Goal: Book appointment/travel/reservation

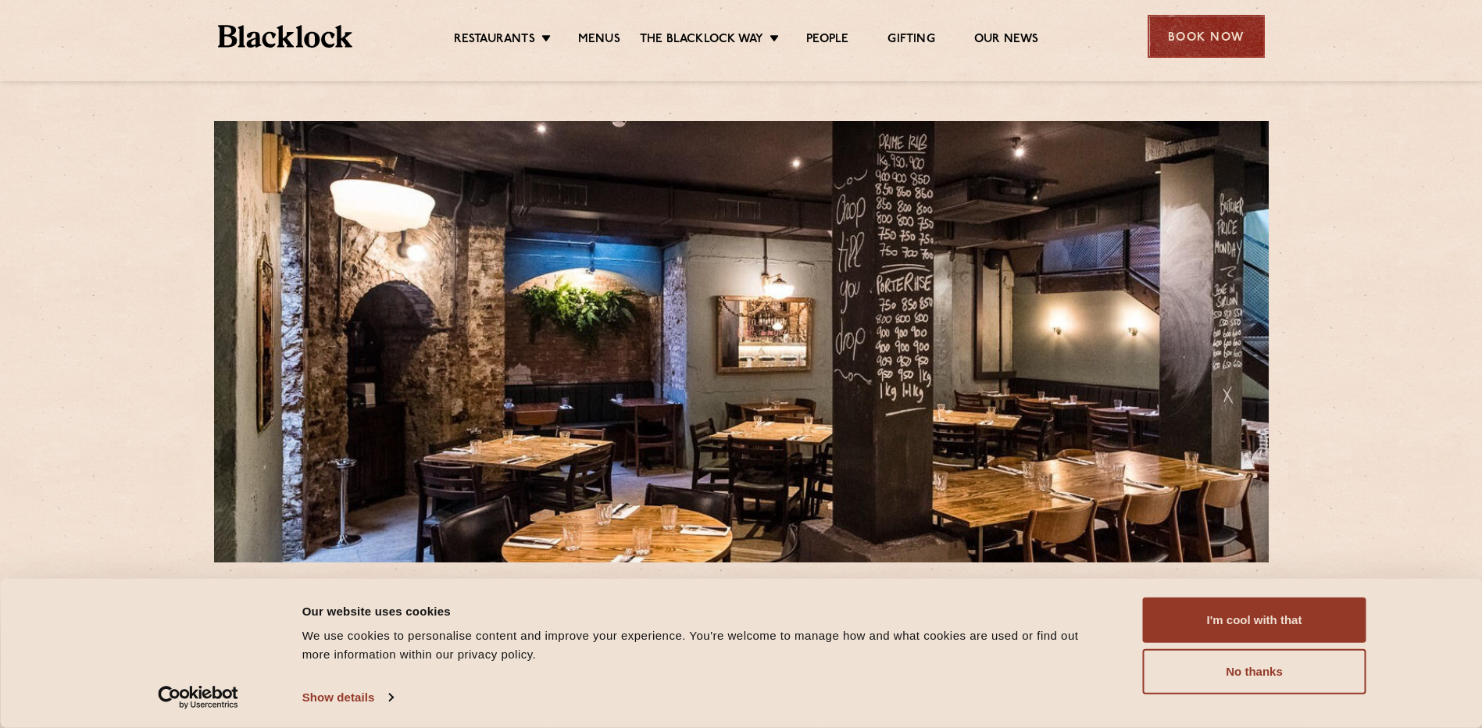
click at [1204, 37] on div "Book Now" at bounding box center [1205, 36] width 117 height 43
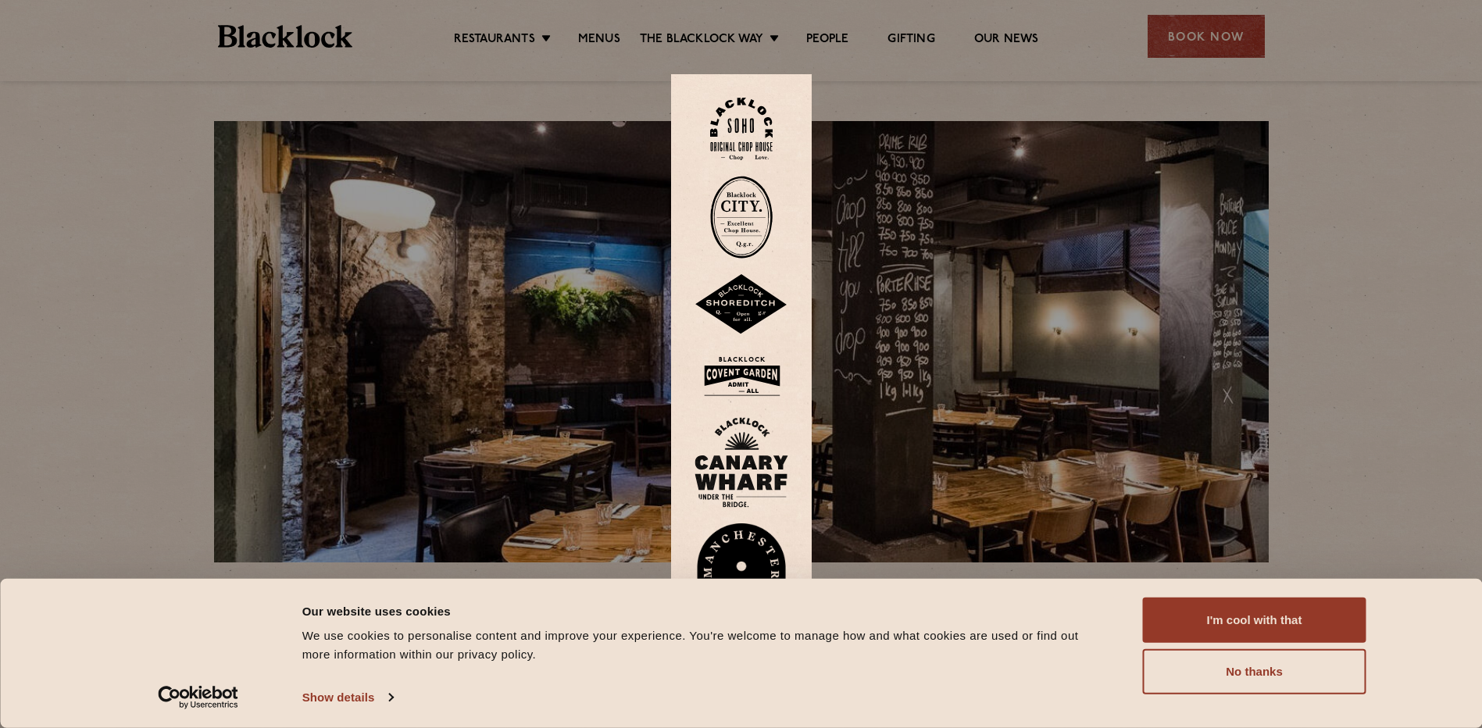
click at [753, 220] on img at bounding box center [741, 217] width 62 height 83
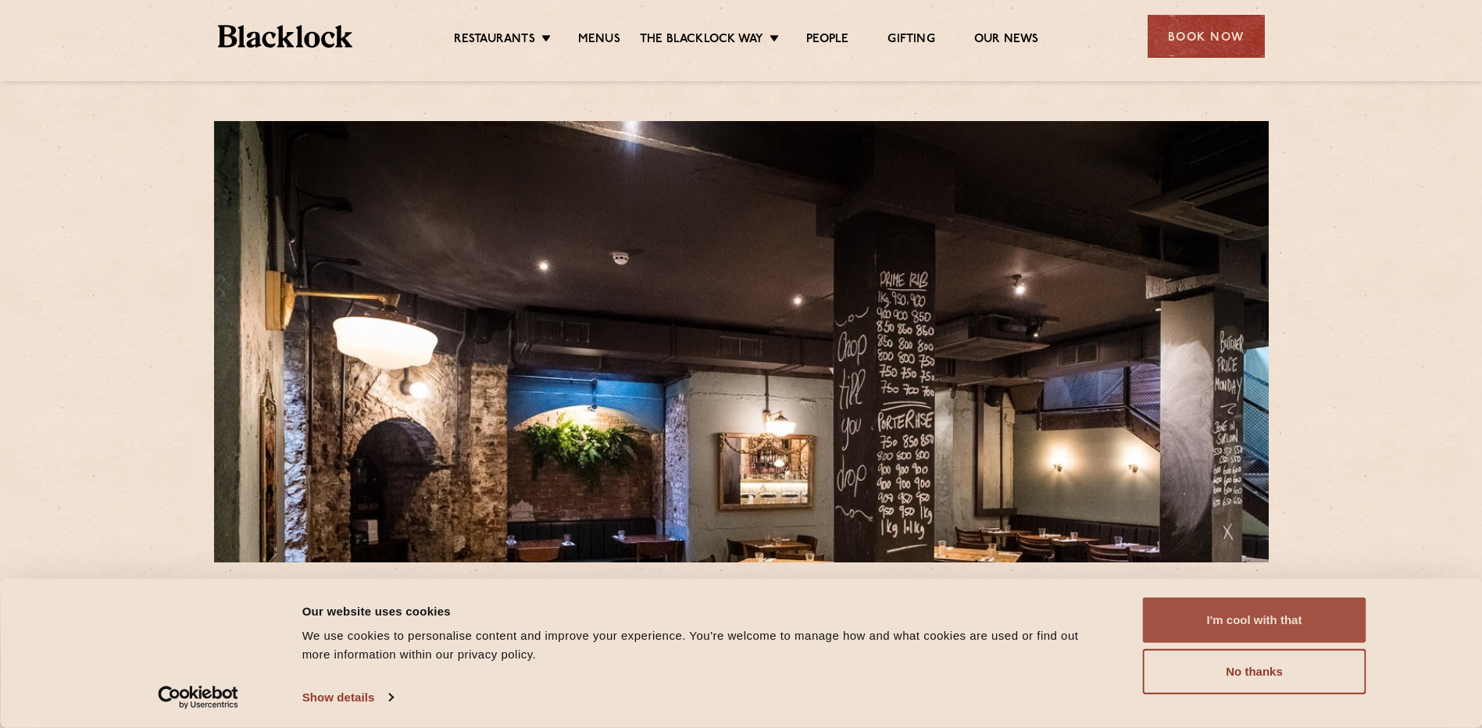
click at [1251, 605] on button "I'm cool with that" at bounding box center [1254, 620] width 223 height 45
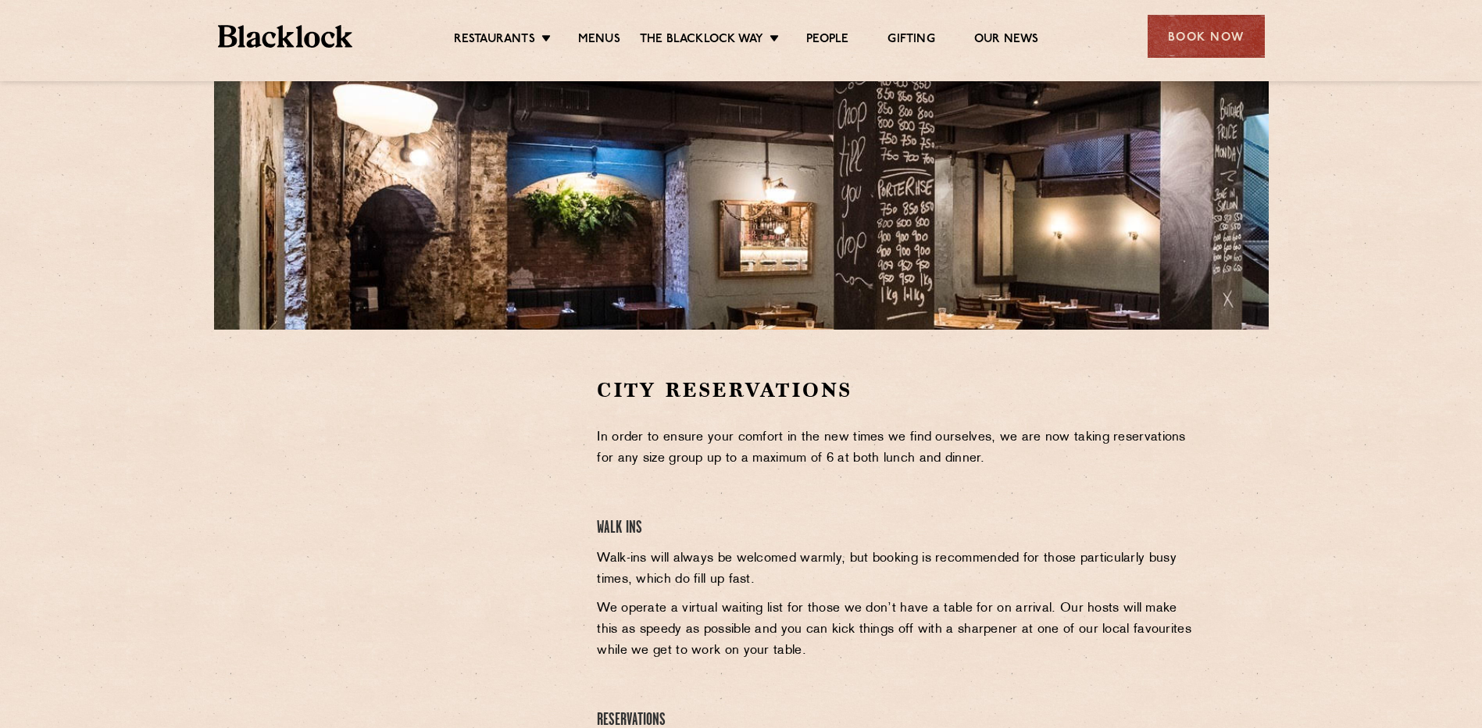
scroll to position [234, 0]
